Goal: Information Seeking & Learning: Learn about a topic

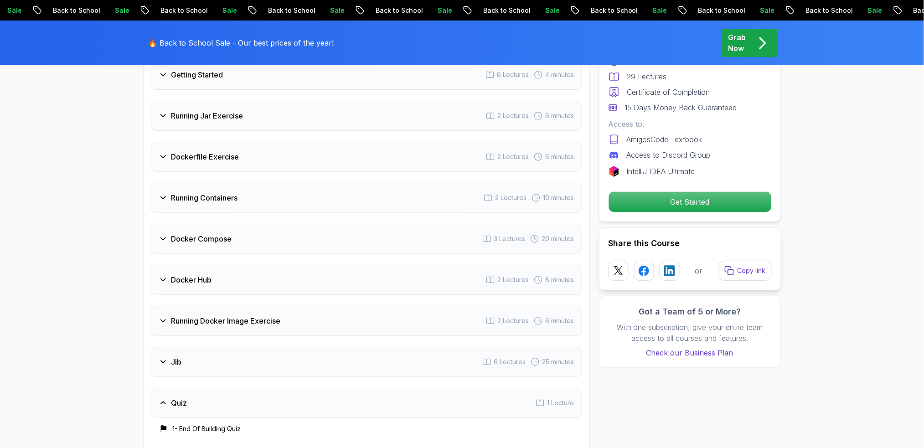
scroll to position [1154, 0]
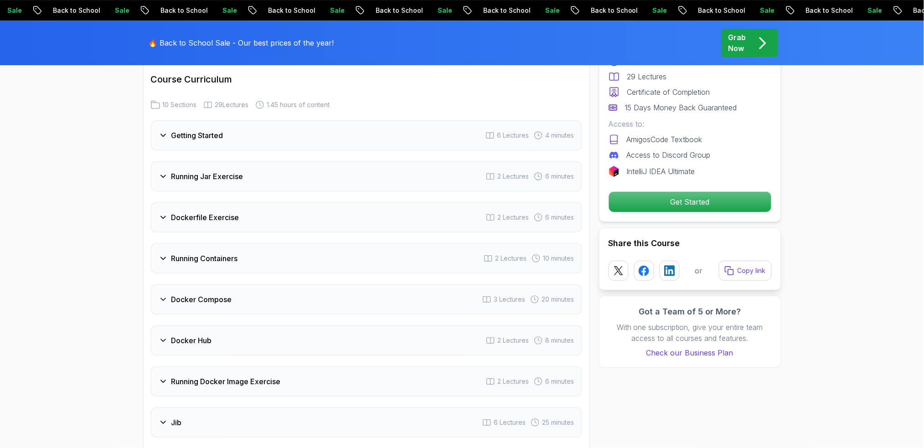
click at [170, 171] on div "Running Jar Exercise" at bounding box center [201, 176] width 85 height 11
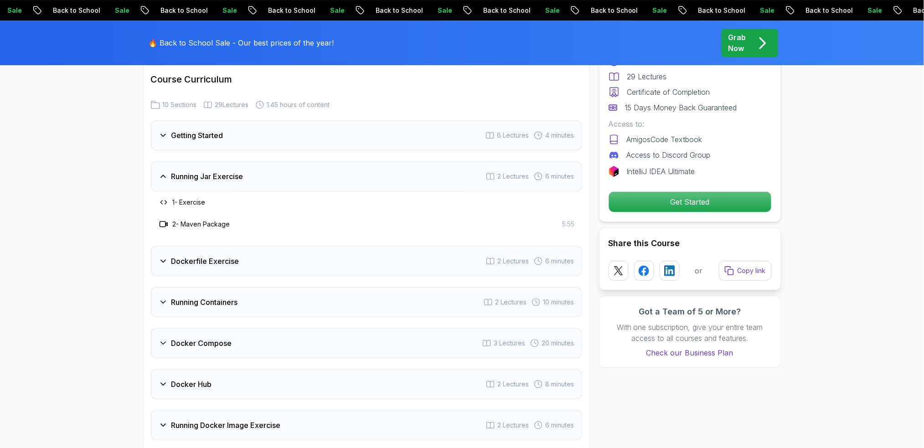
click at [195, 198] on h3 "1 - Exercise" at bounding box center [189, 202] width 33 height 9
click at [164, 199] on icon at bounding box center [163, 202] width 7 height 7
click at [165, 220] on icon at bounding box center [163, 224] width 9 height 9
click at [159, 131] on icon at bounding box center [163, 135] width 9 height 9
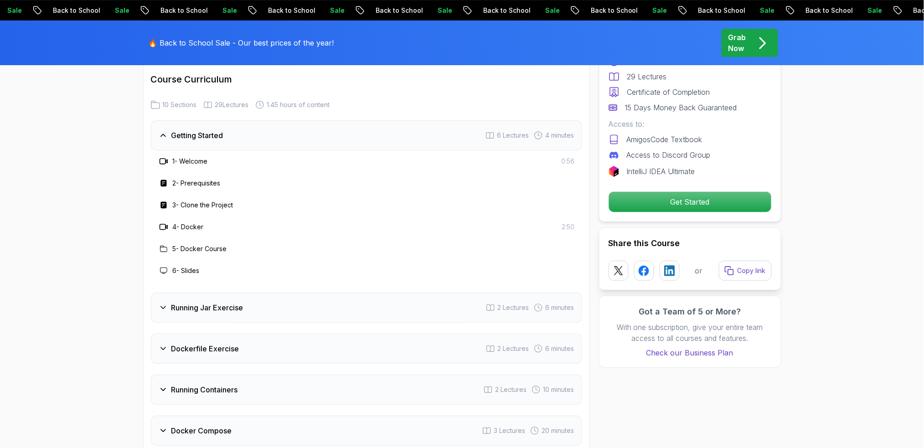
click at [200, 302] on h3 "Running Jar Exercise" at bounding box center [207, 307] width 72 height 11
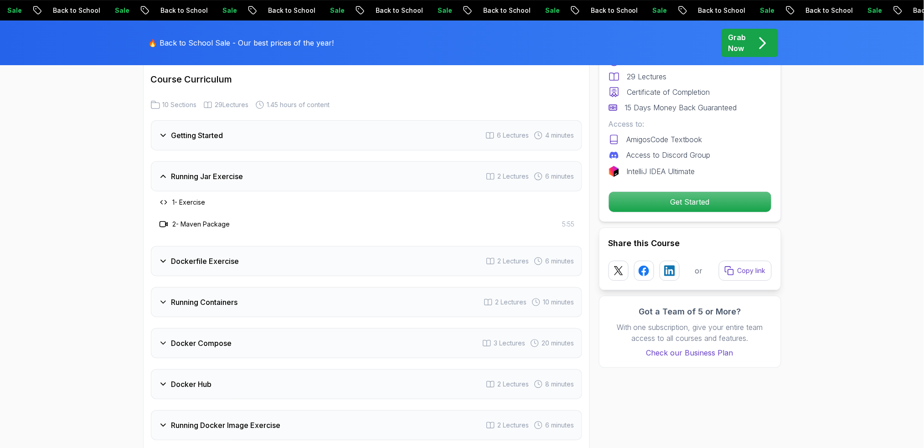
click at [209, 171] on h3 "Running Jar Exercise" at bounding box center [207, 176] width 72 height 11
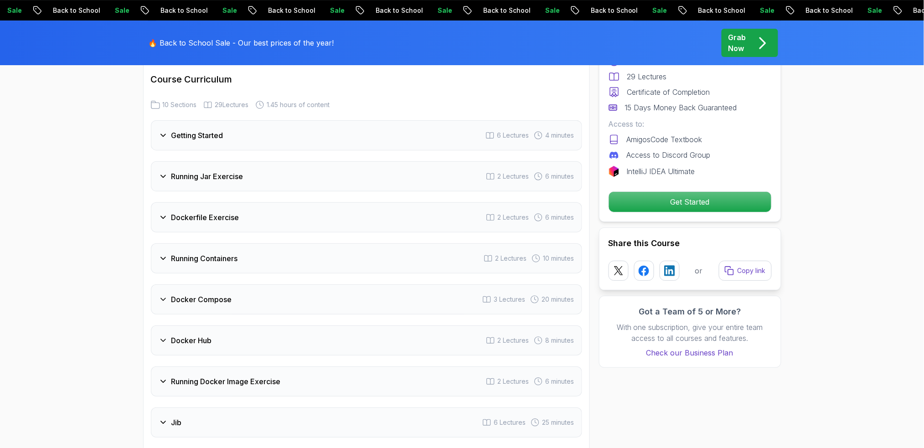
click at [210, 171] on h3 "Running Jar Exercise" at bounding box center [207, 176] width 72 height 11
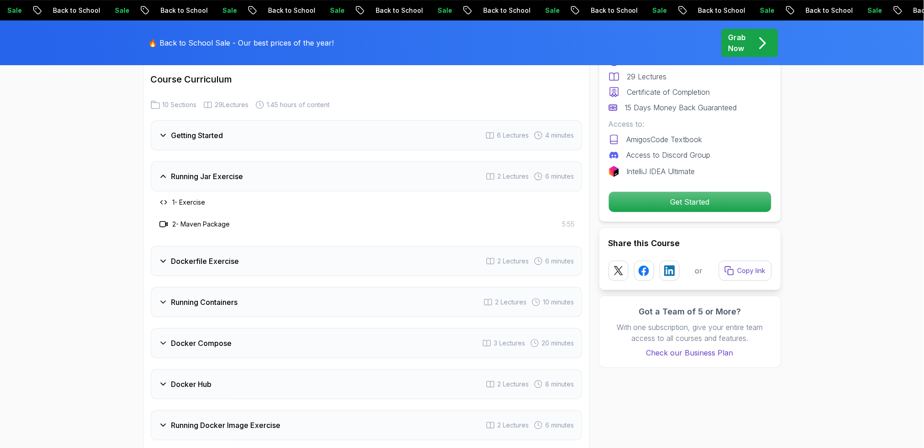
click at [217, 256] on h3 "Dockerfile Exercise" at bounding box center [205, 261] width 68 height 11
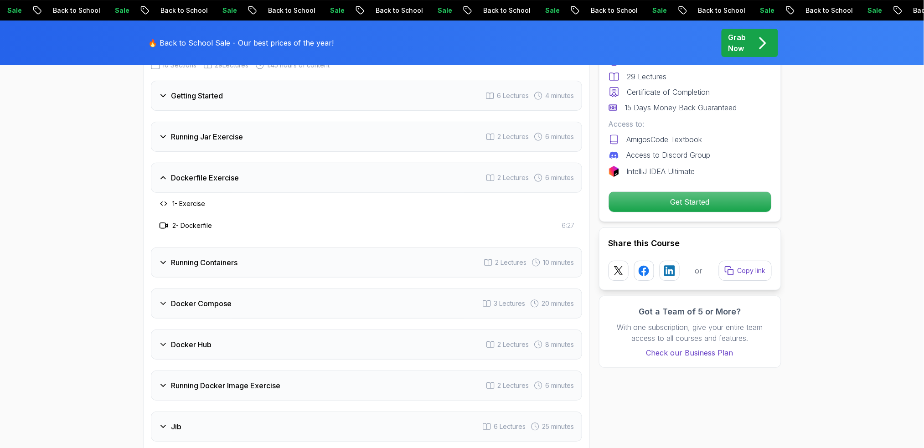
scroll to position [1215, 0]
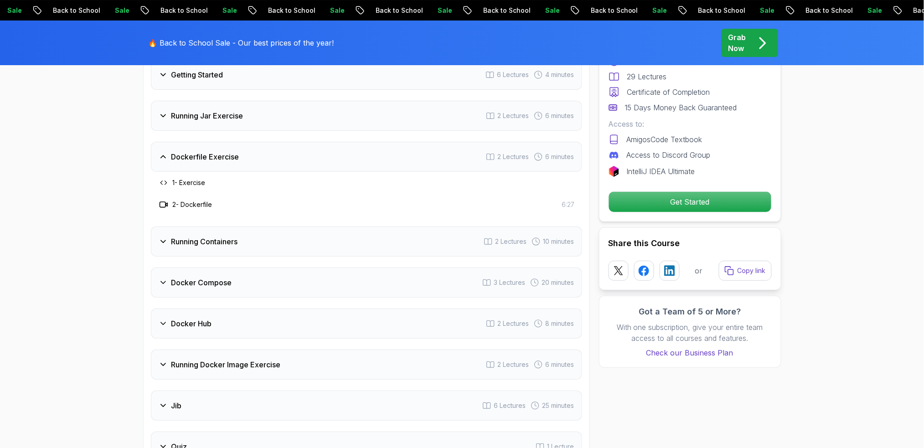
click at [179, 318] on h3 "Docker Hub" at bounding box center [191, 323] width 41 height 11
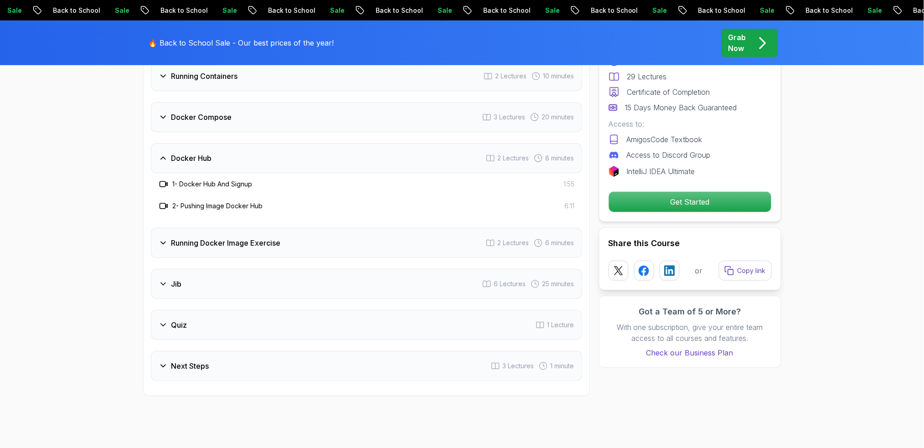
scroll to position [1397, 0]
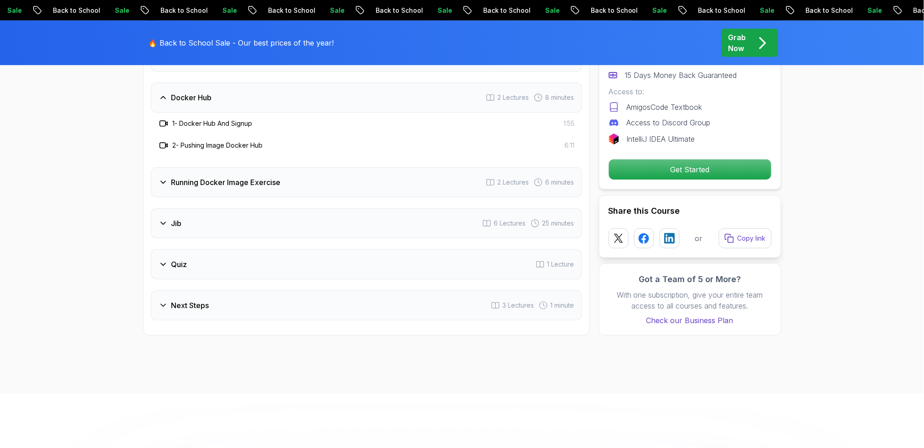
click at [186, 290] on div "Next Steps 3 Lectures 1 minute" at bounding box center [366, 305] width 431 height 30
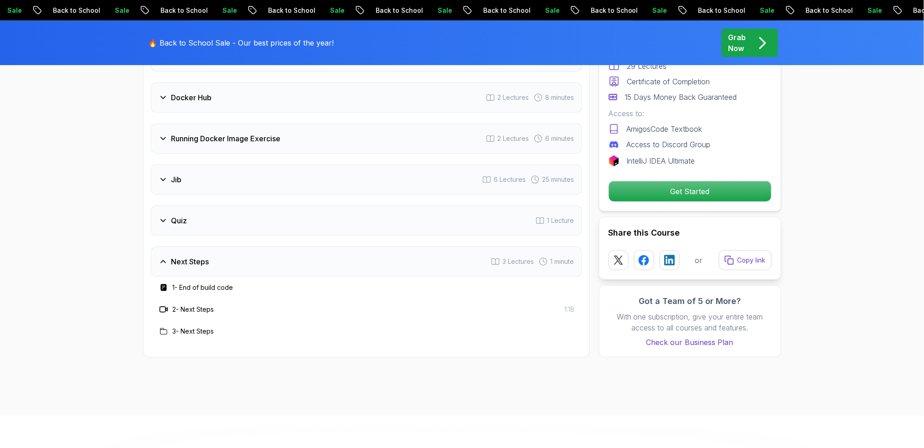
click at [203, 246] on div "Next Steps 3 Lectures 1 minute" at bounding box center [366, 261] width 431 height 30
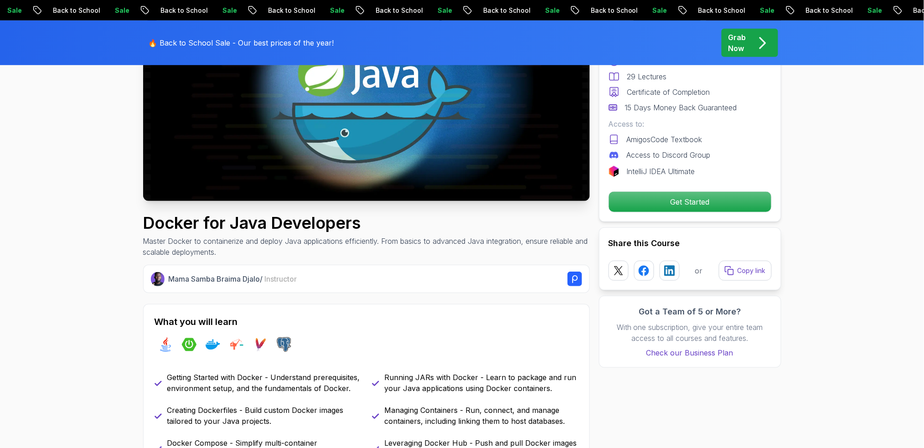
scroll to position [0, 0]
